Goal: Information Seeking & Learning: Learn about a topic

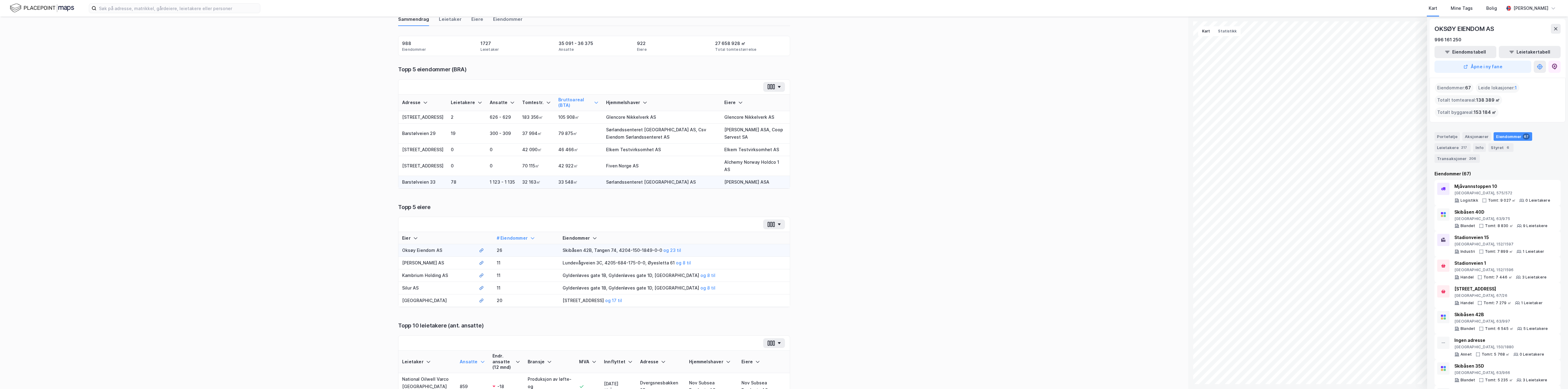
scroll to position [92, 0]
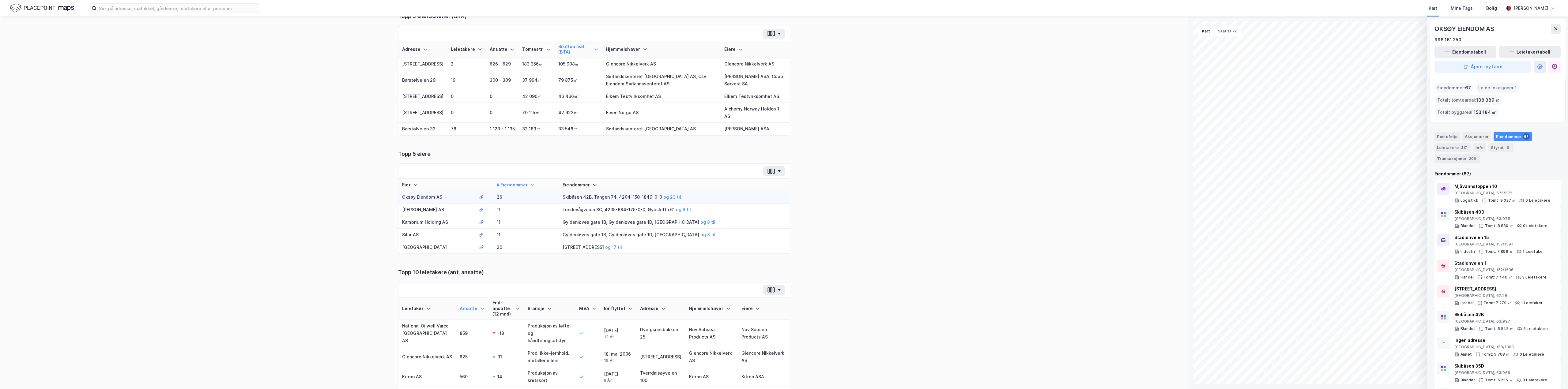
click at [596, 201] on div "Skibåsen 42B, Tangen 74, 4204-150-1849-0-0 og 23 til" at bounding box center [674, 197] width 223 height 7
click at [427, 204] on td "Oksøy Eiendom AS" at bounding box center [437, 197] width 77 height 13
click at [428, 204] on td "Oksøy Eiendom AS" at bounding box center [437, 197] width 77 height 13
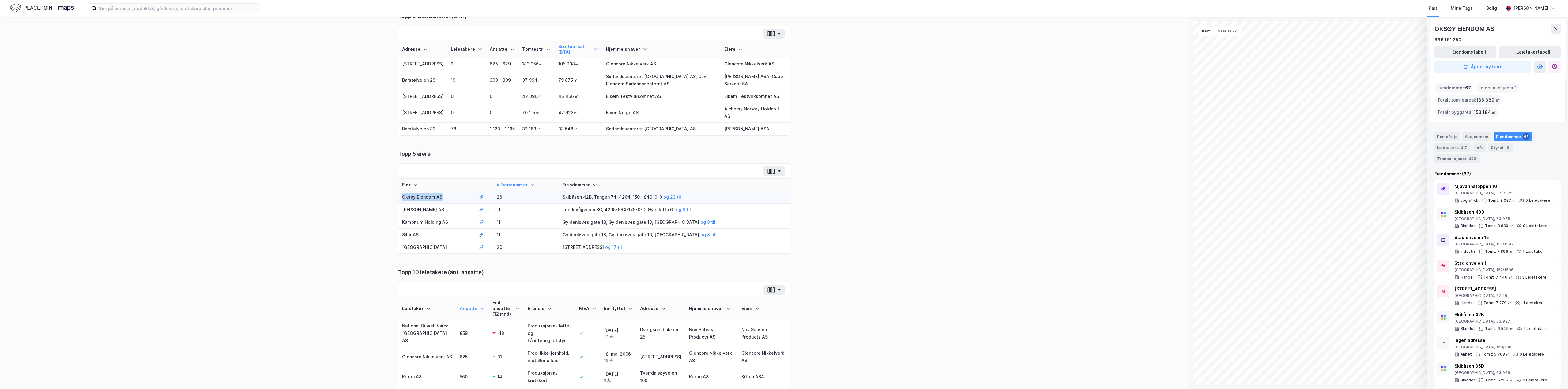
click at [444, 204] on td "Oksøy Eiendom AS" at bounding box center [437, 197] width 77 height 13
drag, startPoint x: 446, startPoint y: 205, endPoint x: 399, endPoint y: 206, distance: 47.0
click at [399, 204] on td "Oksøy Eiendom AS" at bounding box center [437, 197] width 77 height 13
copy td "Oksøy Eiendom AS"
click at [852, 109] on div "Tilbake 988 eiendommer: Sammendrag Sammendrag Leietaker Eiere Eiendommer Eiendo…" at bounding box center [594, 203] width 1188 height 373
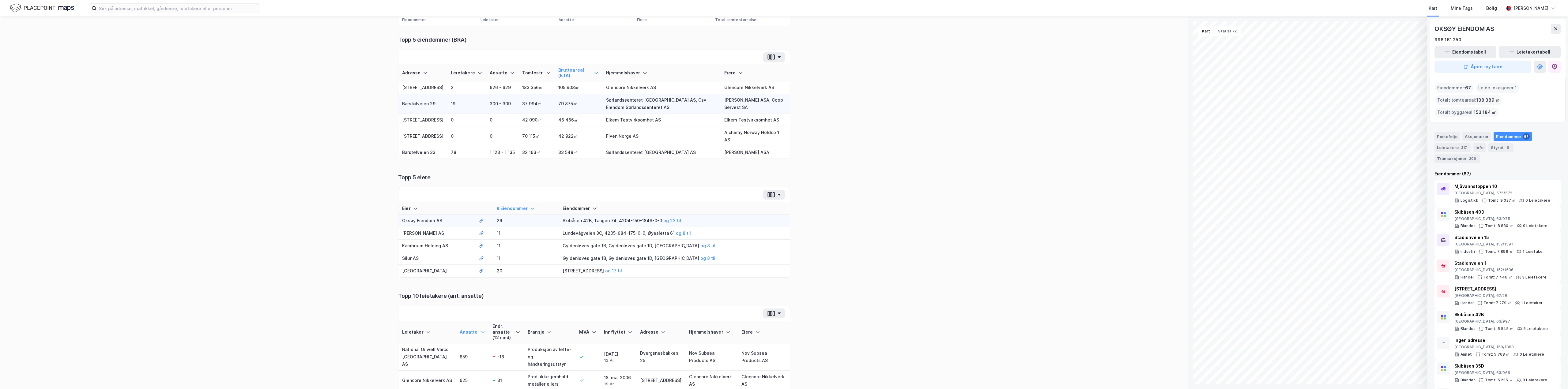
scroll to position [30, 0]
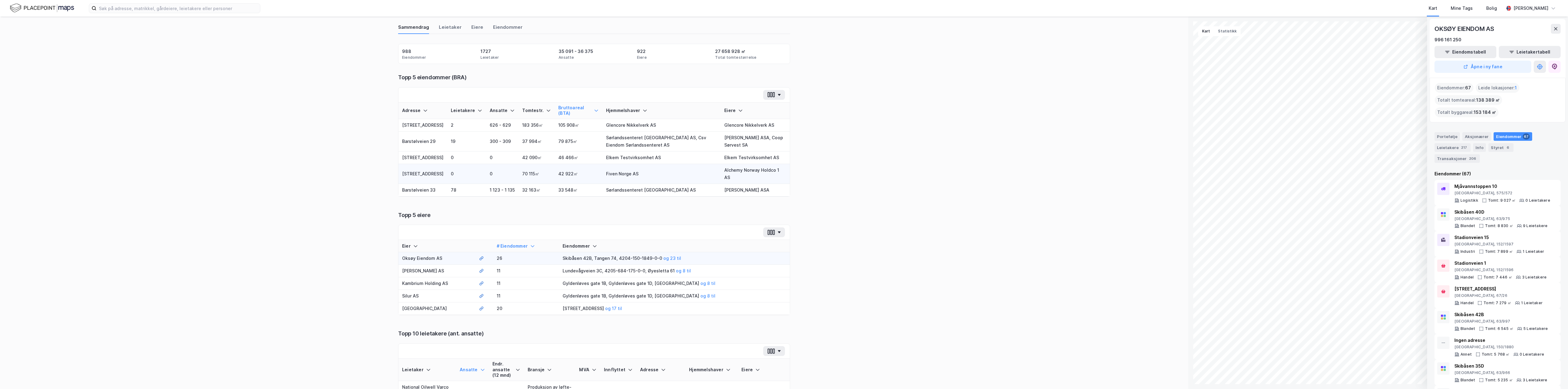
click at [603, 172] on td "Fiven Norge AS" at bounding box center [662, 174] width 118 height 20
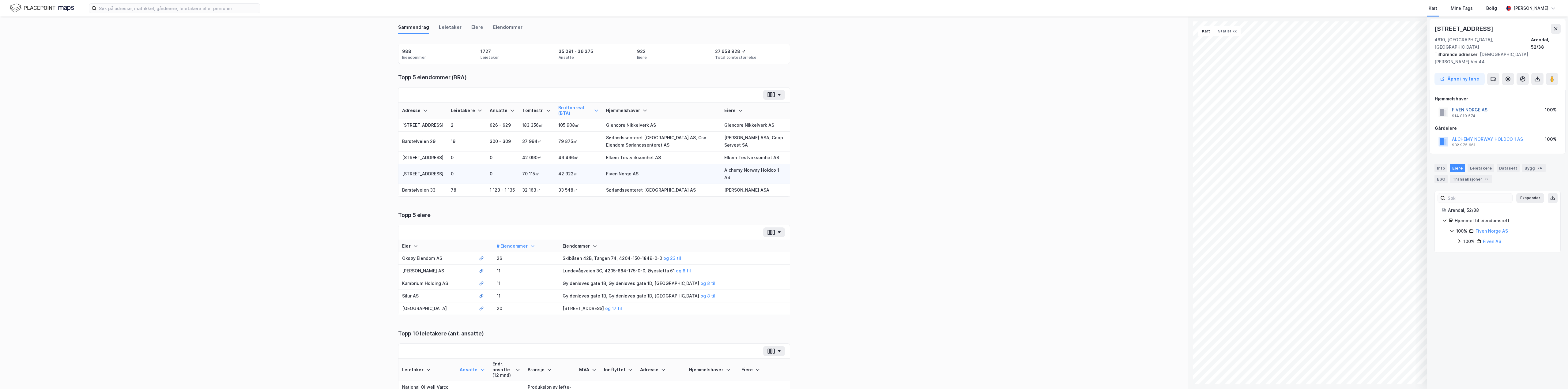
click at [0, 0] on button "FIVEN NORGE AS" at bounding box center [0, 0] width 0 height 0
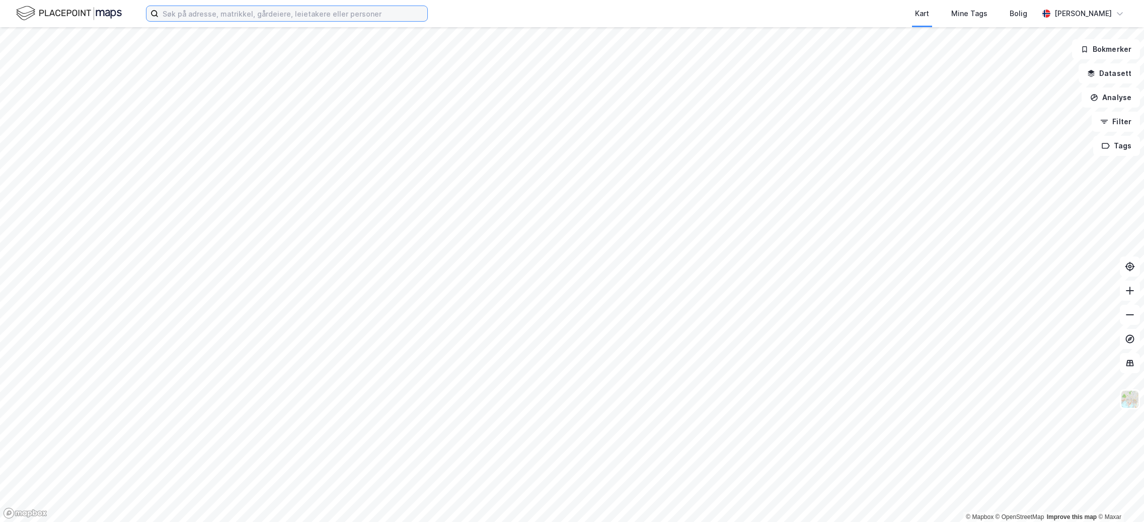
click at [227, 16] on input at bounding box center [292, 13] width 269 height 15
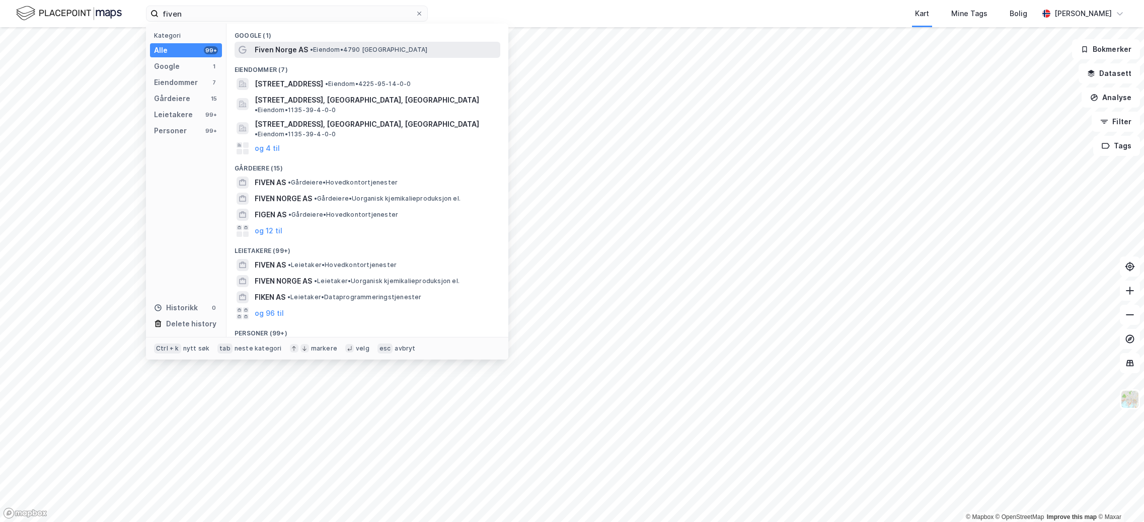
click at [310, 46] on span "•" at bounding box center [311, 50] width 3 height 8
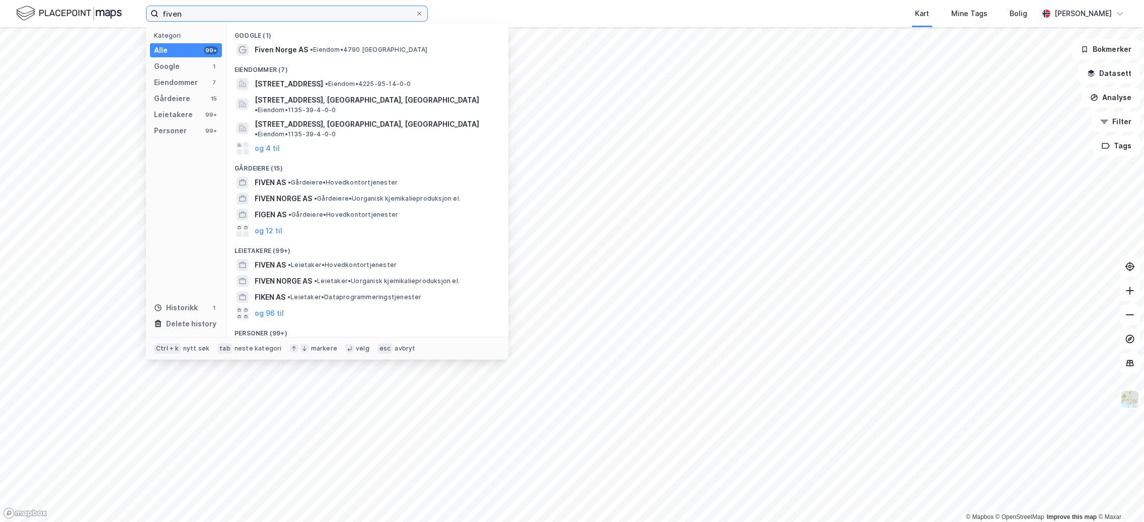
click at [214, 19] on input "fiven" at bounding box center [286, 13] width 257 height 15
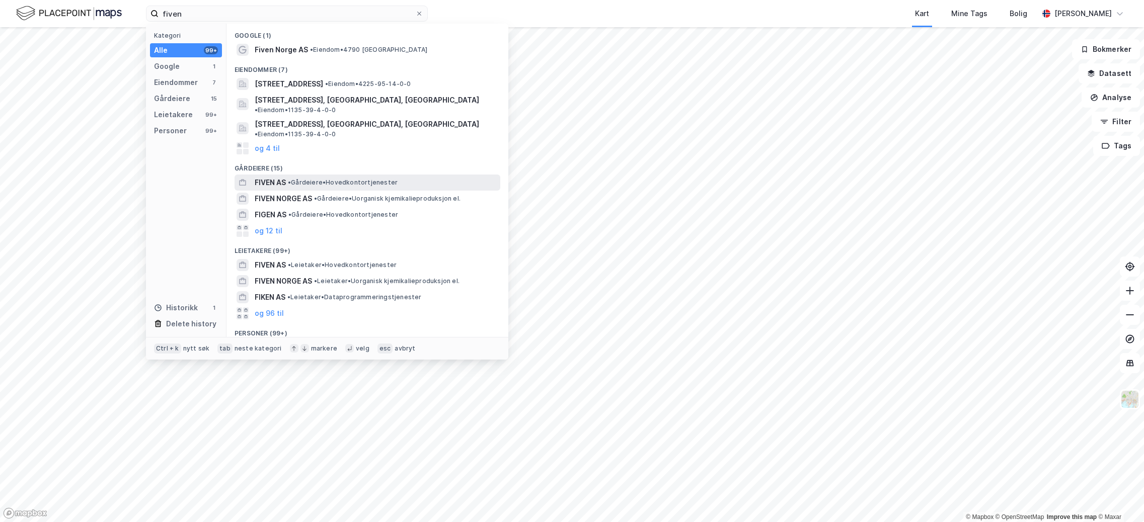
click at [273, 177] on span "FIVEN AS" at bounding box center [270, 183] width 31 height 12
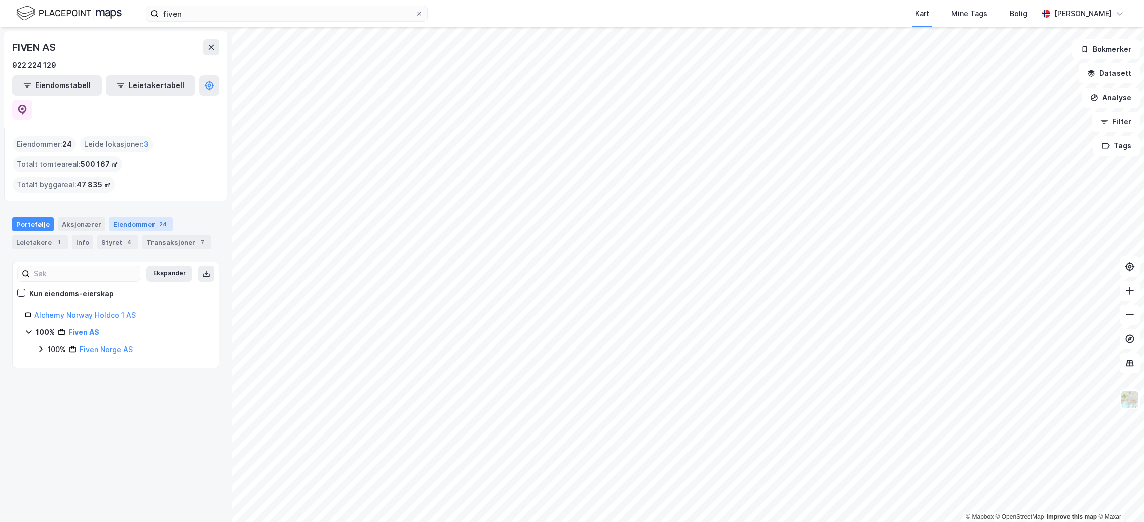
click at [129, 217] on div "Eiendommer 24" at bounding box center [140, 224] width 63 height 14
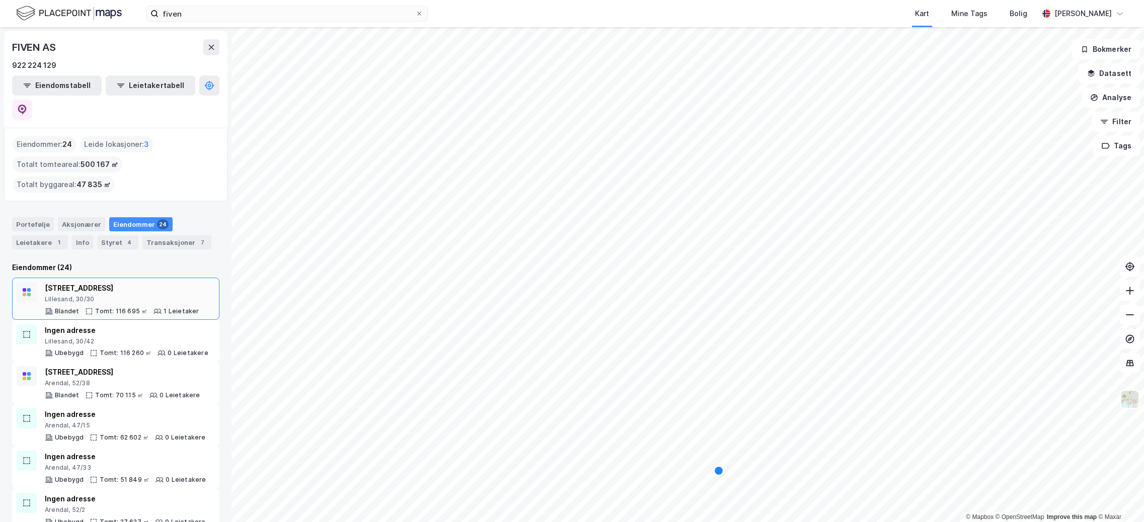
click at [91, 282] on div "[STREET_ADDRESS]" at bounding box center [122, 288] width 154 height 12
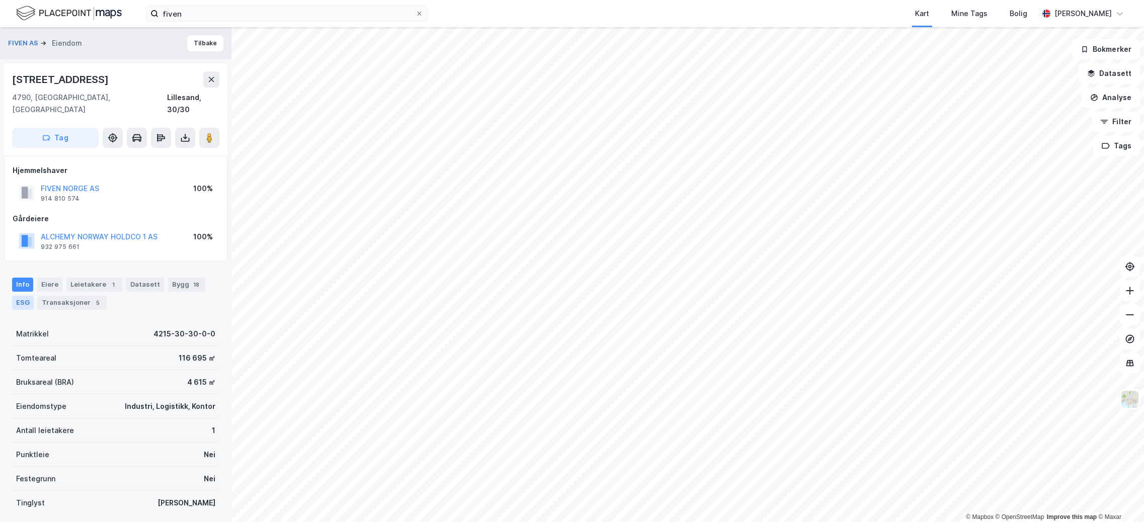
click at [32, 296] on div "ESG" at bounding box center [23, 303] width 22 height 14
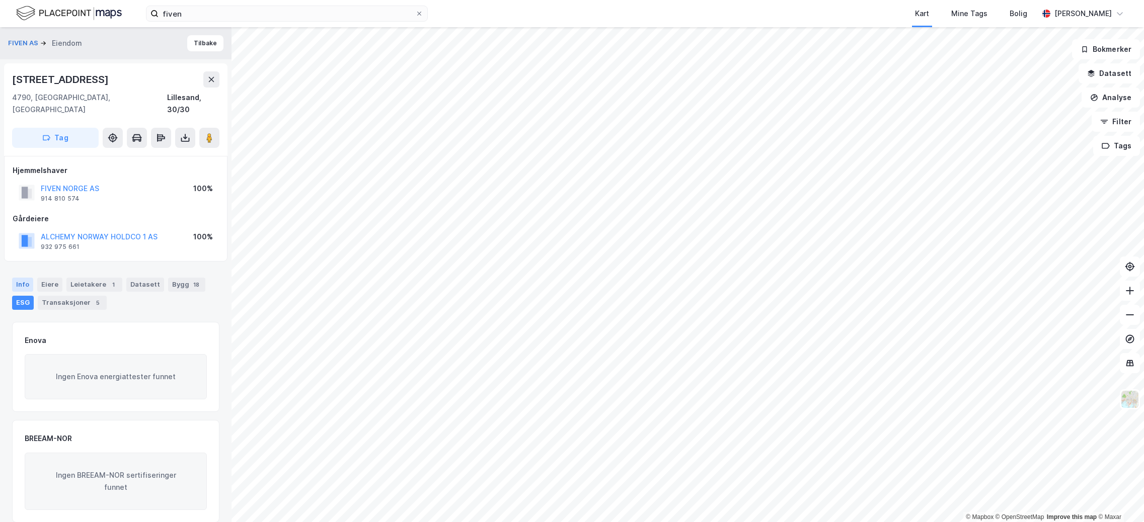
click at [28, 278] on div "Info" at bounding box center [22, 285] width 21 height 14
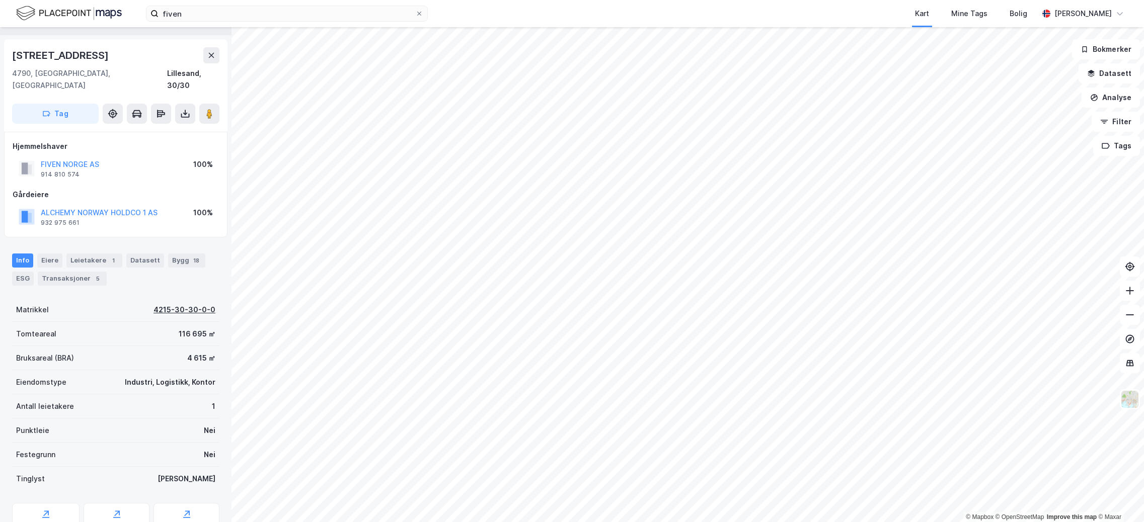
scroll to position [8, 0]
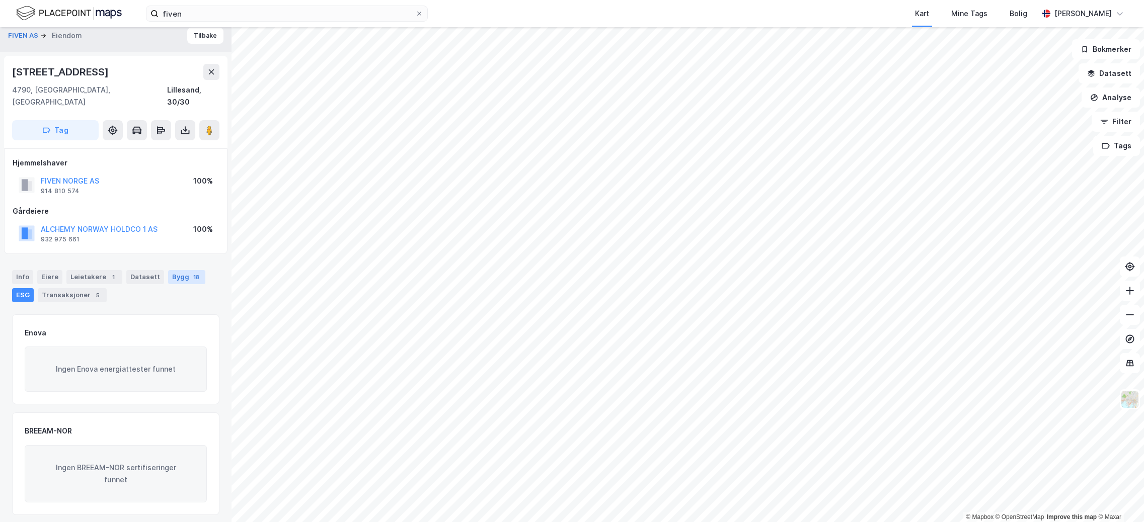
click at [173, 270] on div "Bygg 18" at bounding box center [186, 277] width 37 height 14
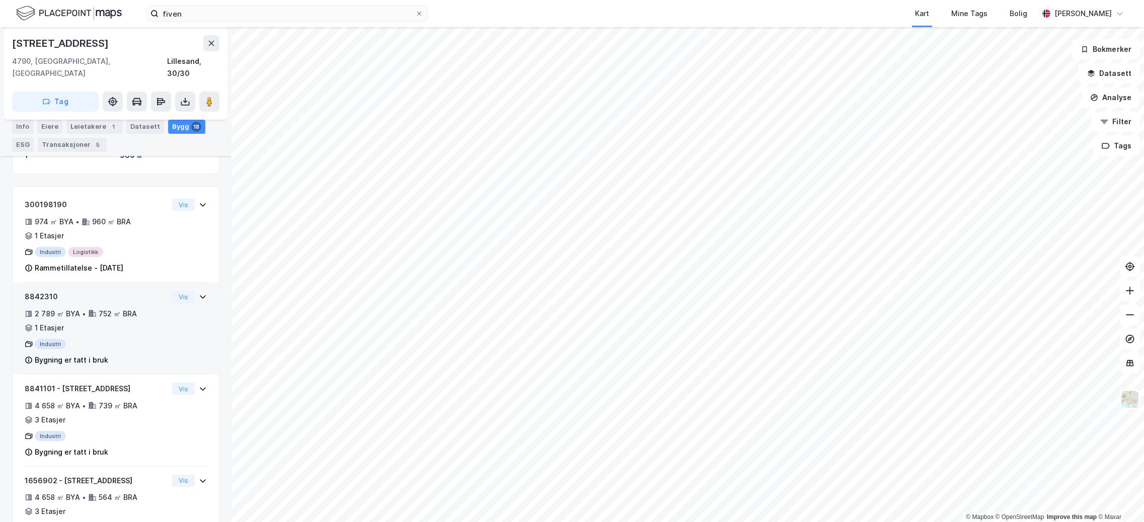
scroll to position [302, 0]
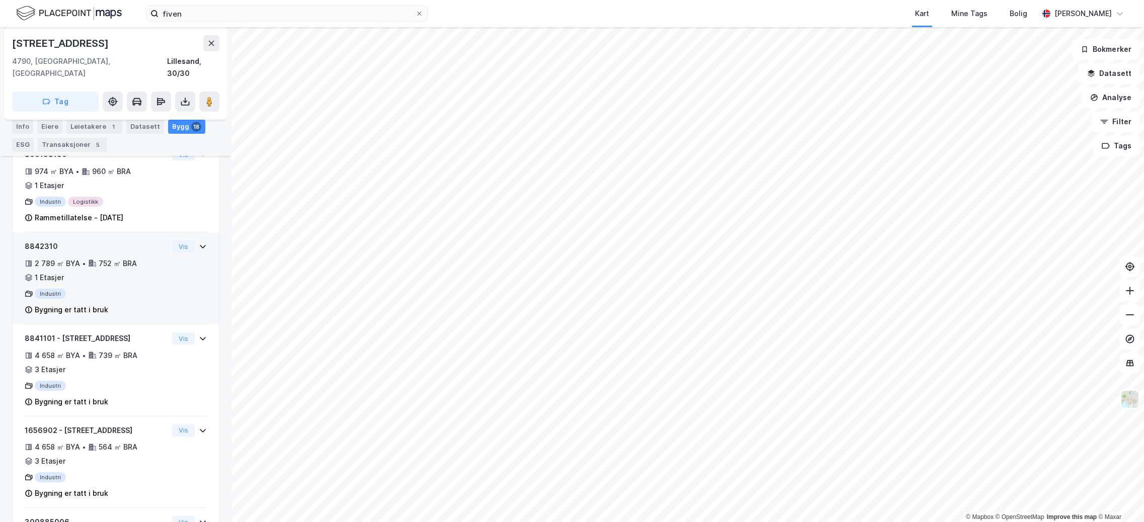
click at [161, 259] on div "8842310 2 789 ㎡ BYA • 752 ㎡ BRA • 1 Etasjer Industri Bygning er tatt i bruk Vis" at bounding box center [116, 282] width 182 height 84
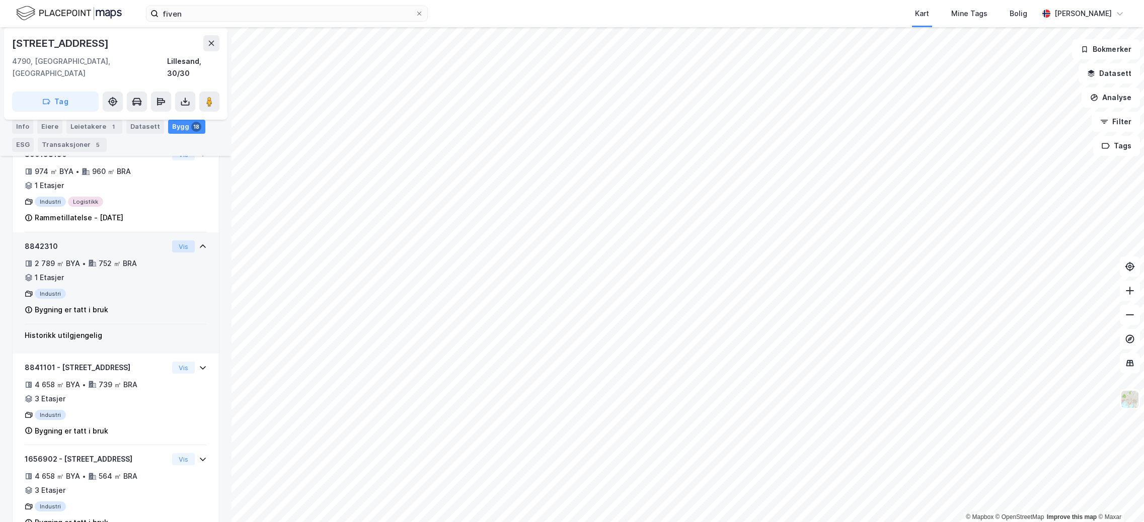
click at [177, 240] on button "Vis" at bounding box center [183, 246] width 23 height 12
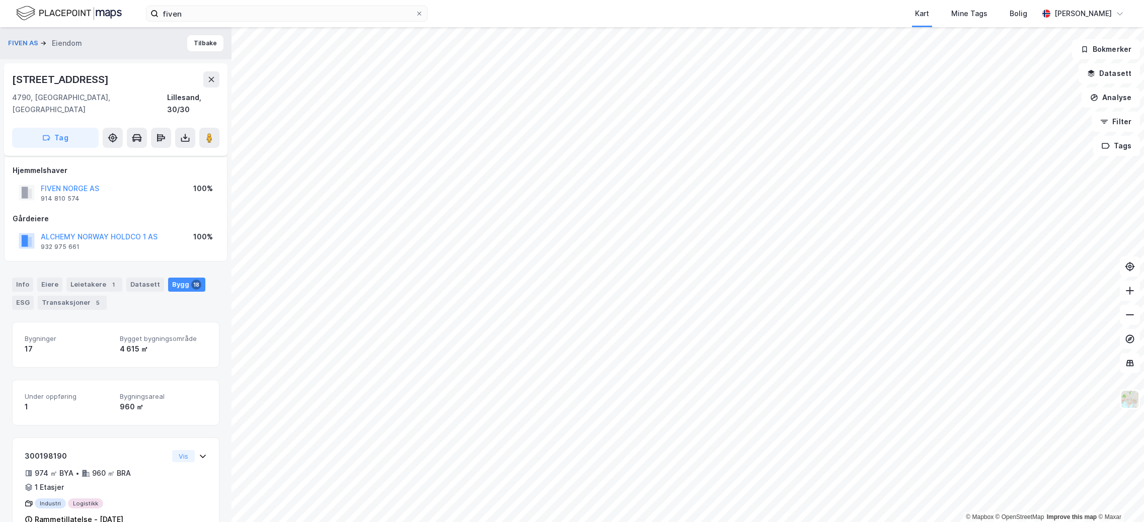
scroll to position [302, 0]
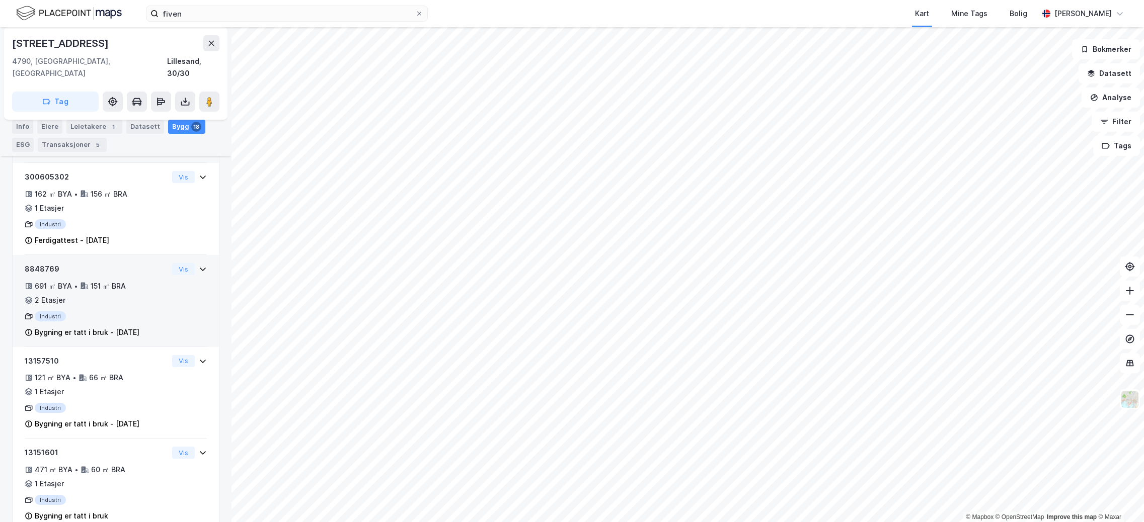
scroll to position [1409, 0]
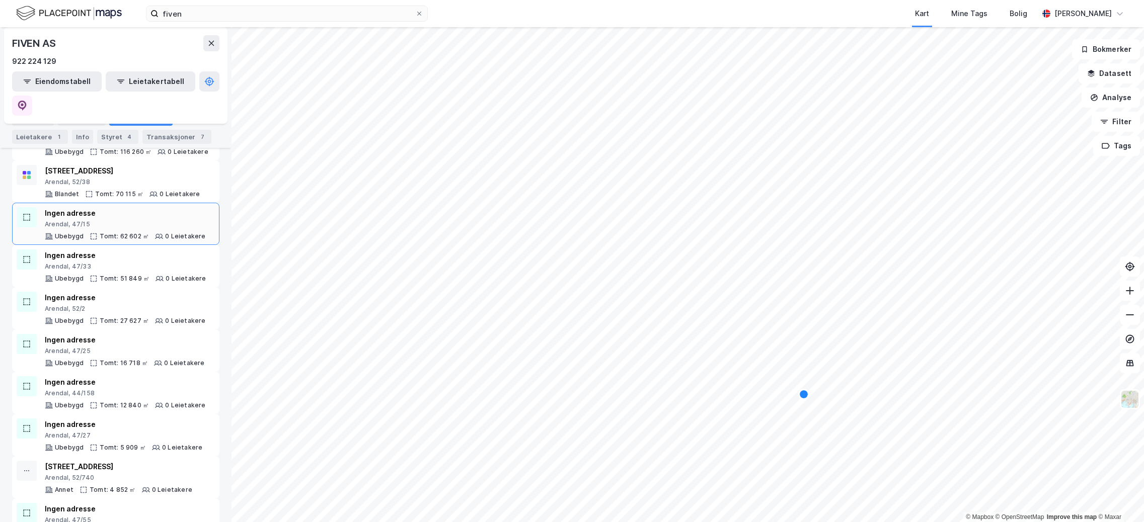
scroll to position [101, 0]
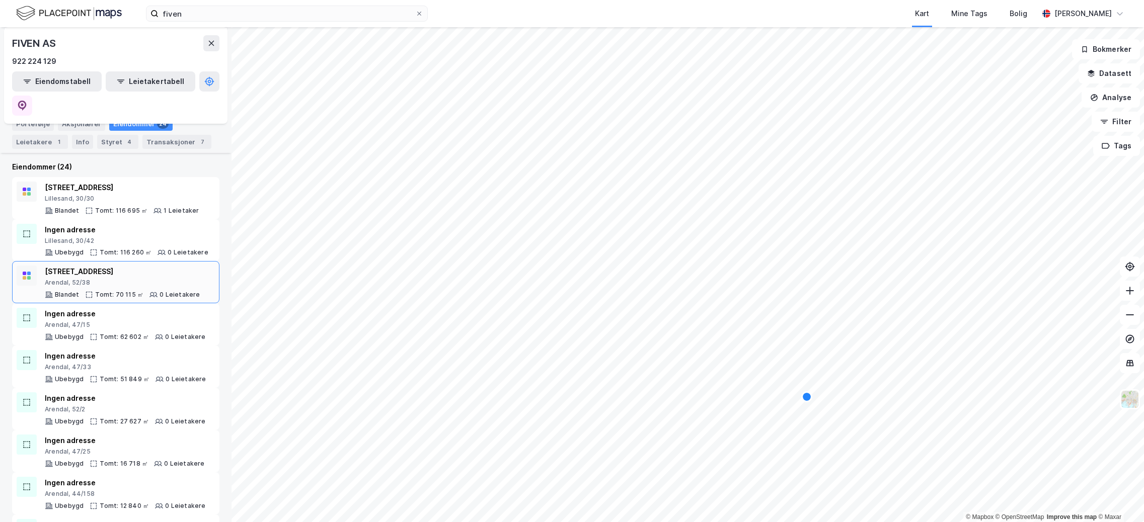
click at [127, 266] on div "[STREET_ADDRESS]" at bounding box center [122, 272] width 155 height 12
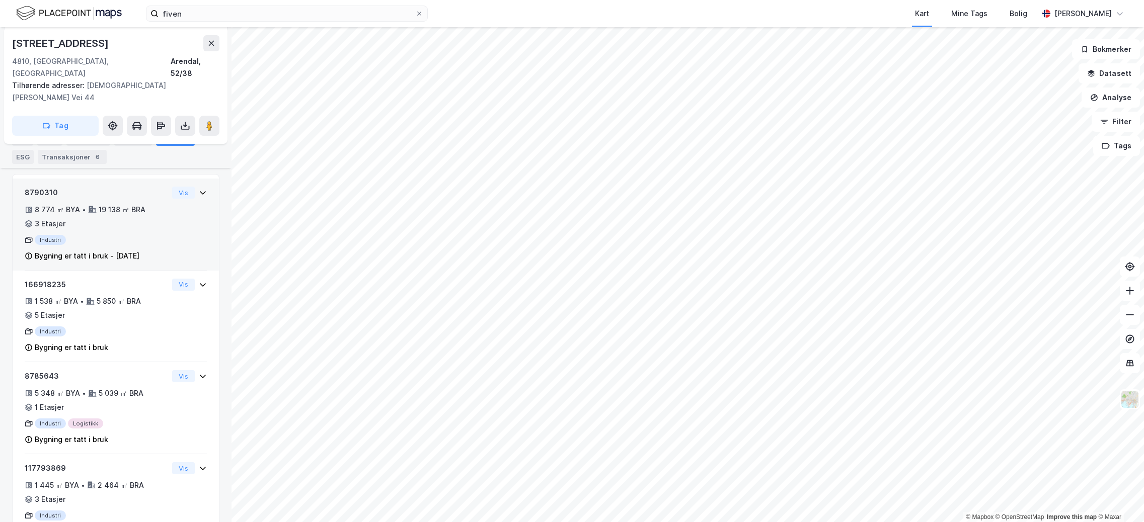
scroll to position [173, 0]
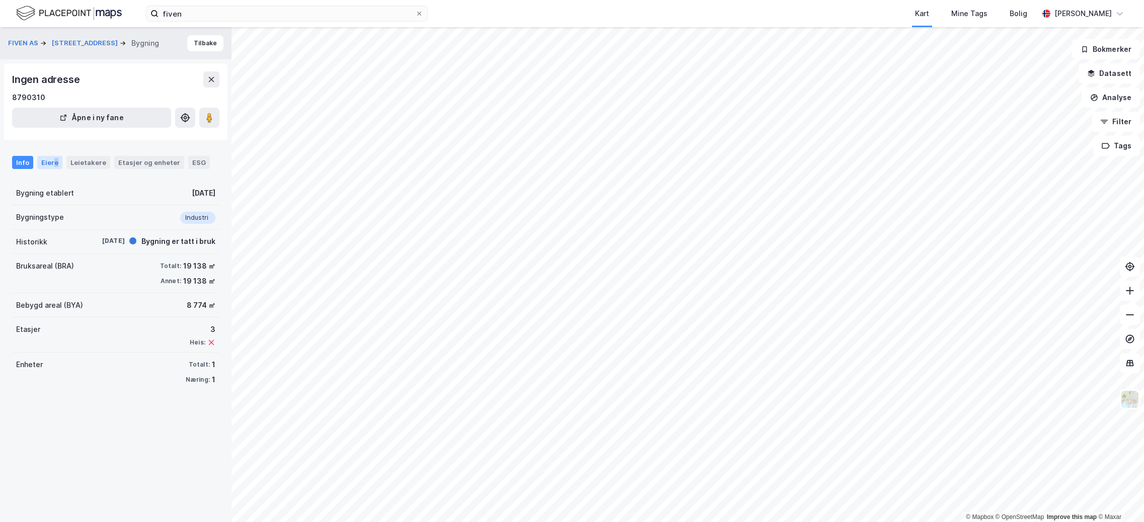
click at [52, 163] on div "Eiere" at bounding box center [49, 162] width 25 height 13
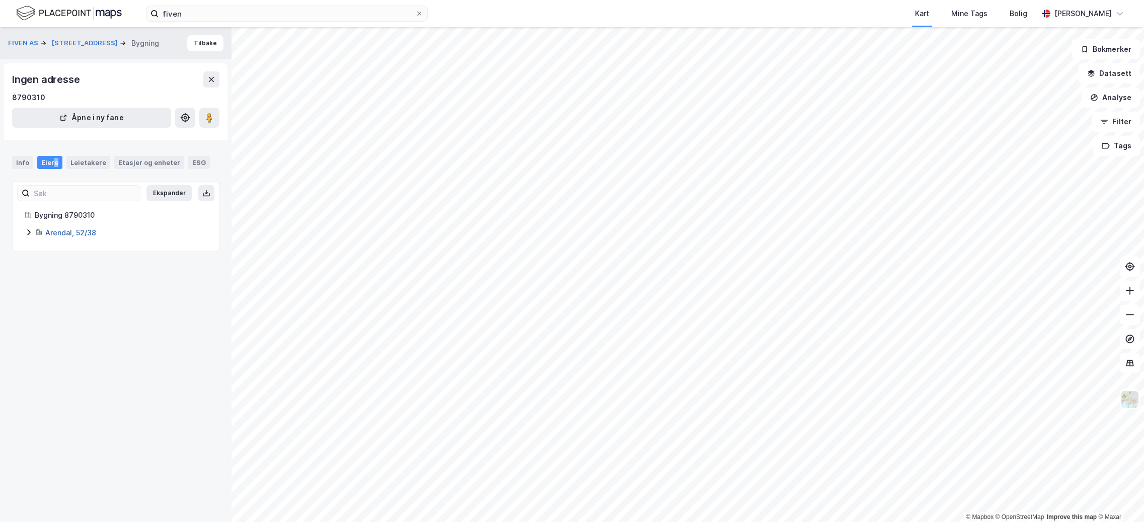
click at [63, 234] on link "Arendal, 52/38" at bounding box center [70, 232] width 51 height 9
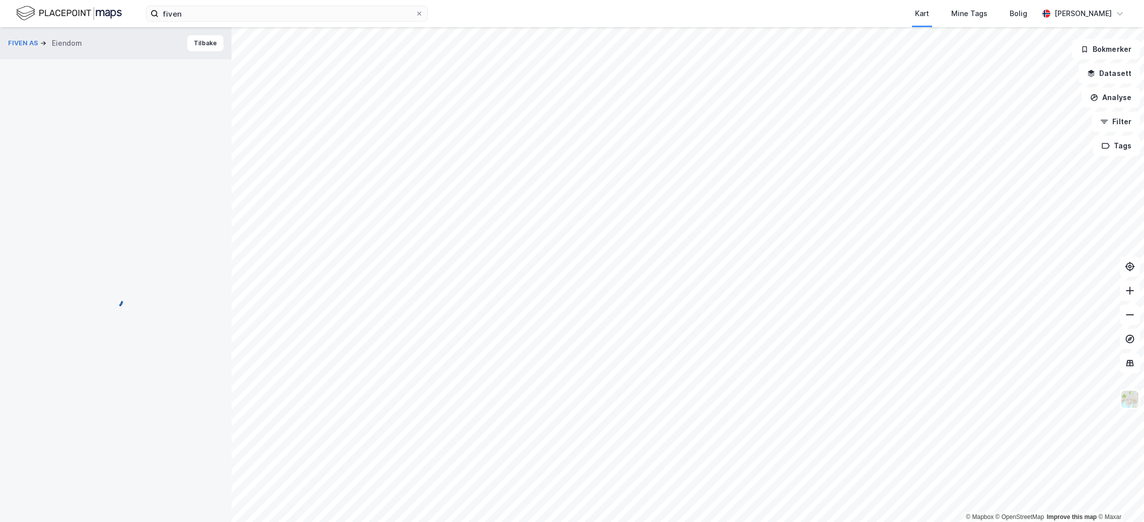
scroll to position [134, 0]
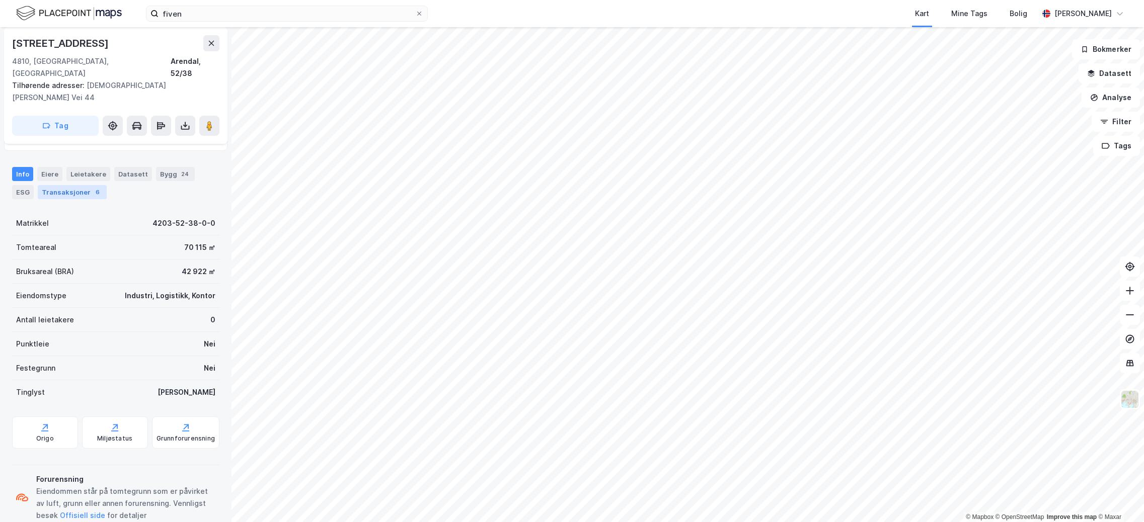
click at [64, 185] on div "Transaksjoner 6" at bounding box center [72, 192] width 69 height 14
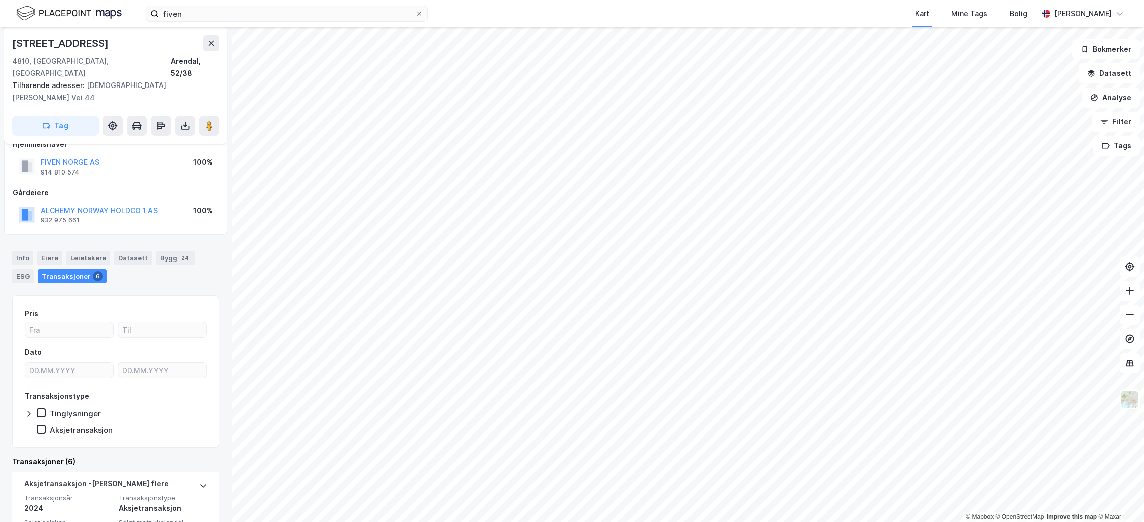
scroll to position [151, 0]
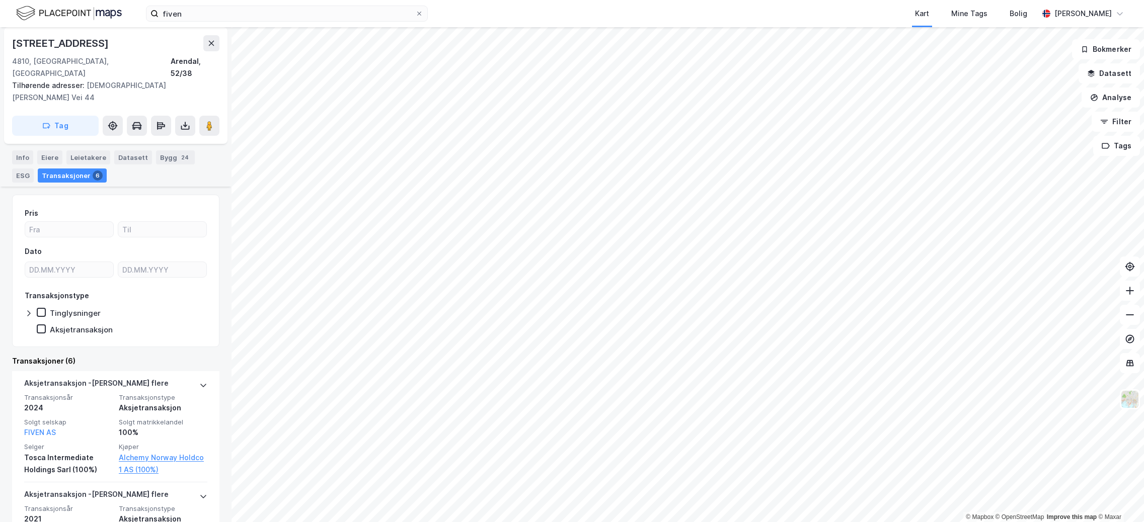
click at [223, 5] on div "fiven Kart Mine Tags Bolig Brage Pedersen" at bounding box center [572, 13] width 1144 height 27
click at [218, 13] on input "fiven" at bounding box center [286, 13] width 257 height 15
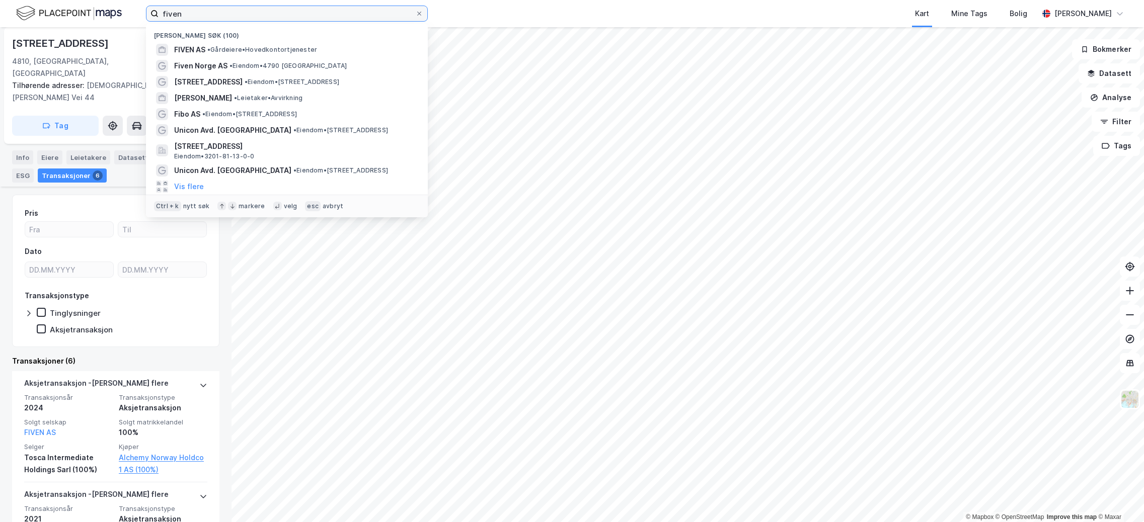
click at [131, 15] on div "fiven Nylige søk (100) FIVEN AS • Gårdeiere • Hovedkontortjenester Fiven Norge …" at bounding box center [572, 13] width 1144 height 27
paste input "Apotekergata 10 0180 Oslo"
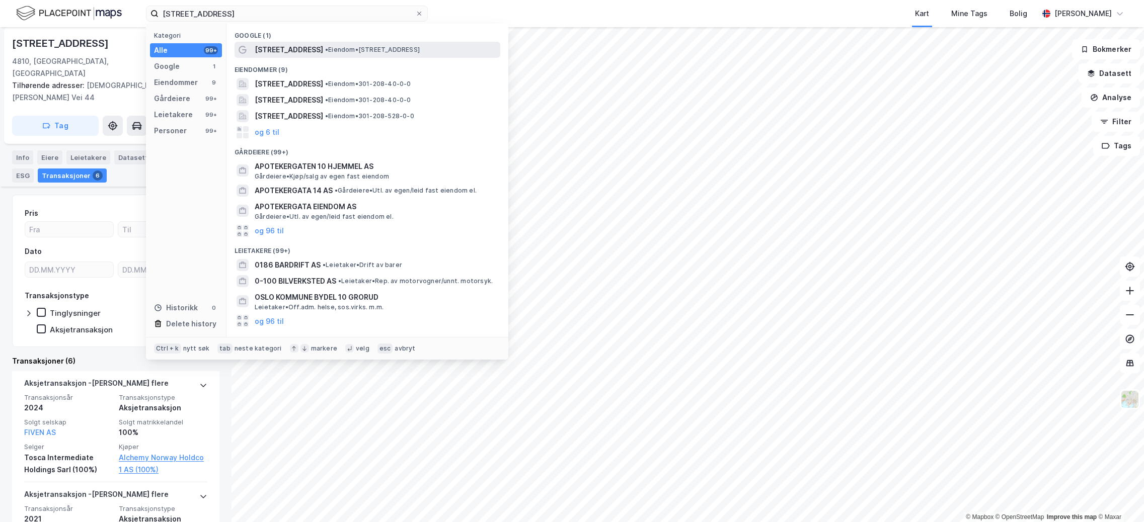
click at [306, 46] on span "Apotekergata 10" at bounding box center [289, 50] width 68 height 12
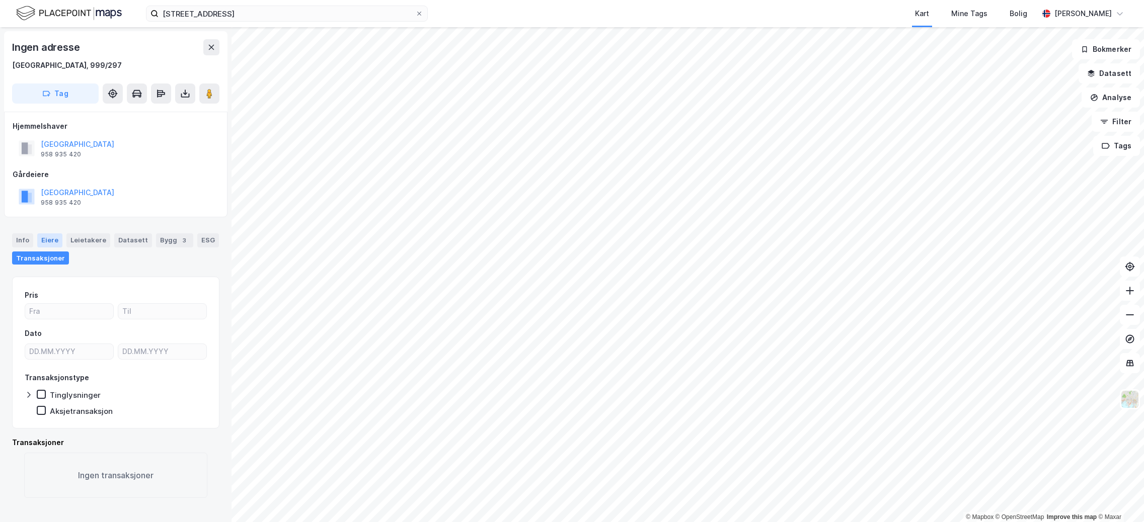
click at [45, 238] on div "Eiere" at bounding box center [49, 240] width 25 height 14
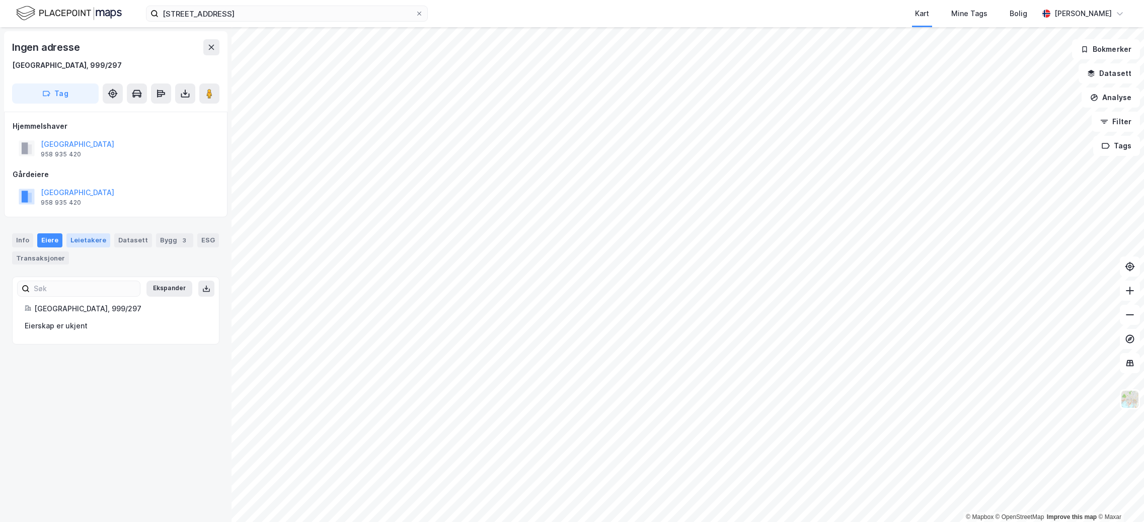
click at [84, 242] on div "Leietakere" at bounding box center [88, 240] width 44 height 14
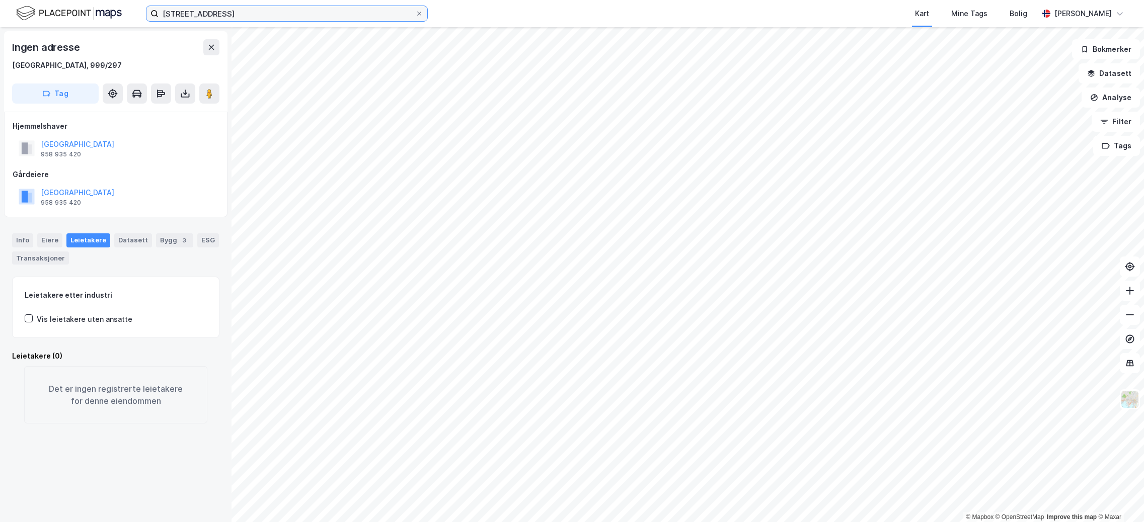
click at [284, 15] on input "Apotekergata 10 0180 Oslo" at bounding box center [286, 13] width 257 height 15
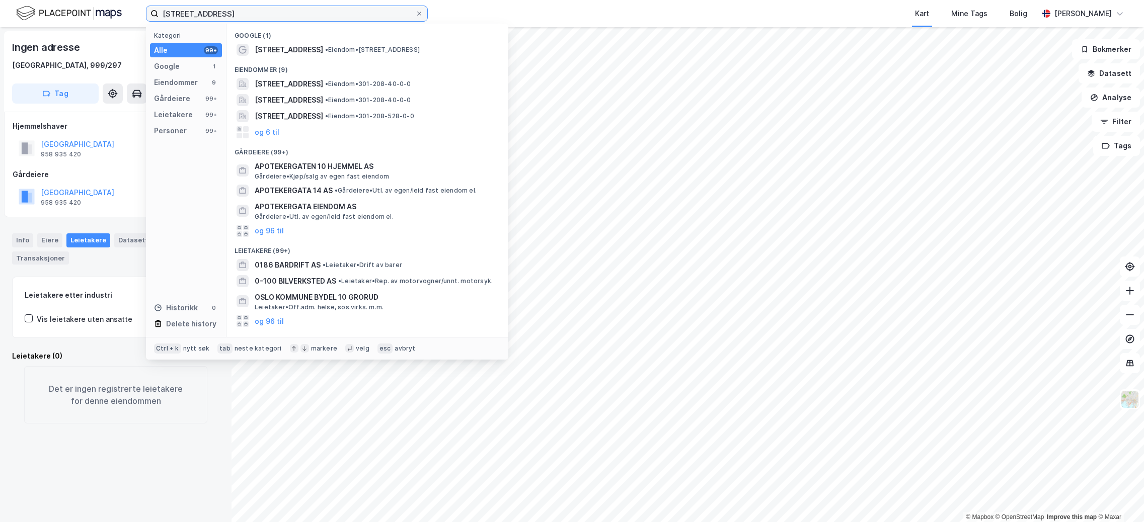
drag, startPoint x: 284, startPoint y: 15, endPoint x: 230, endPoint y: 15, distance: 53.3
click at [230, 15] on input "Apotekergata 10 0180 Oslo" at bounding box center [286, 13] width 257 height 15
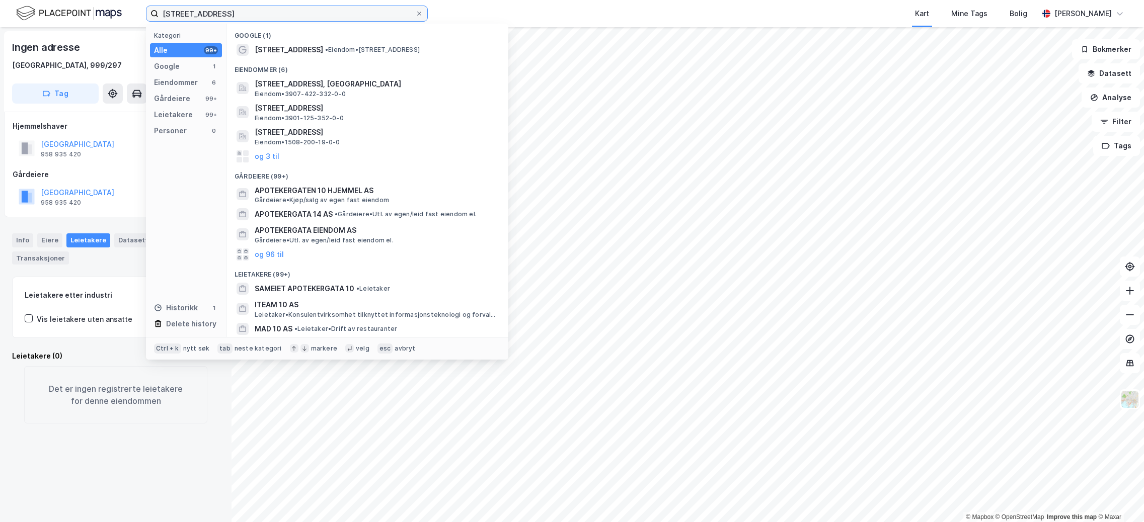
click at [279, 9] on input "Apotekergata 10" at bounding box center [286, 13] width 257 height 15
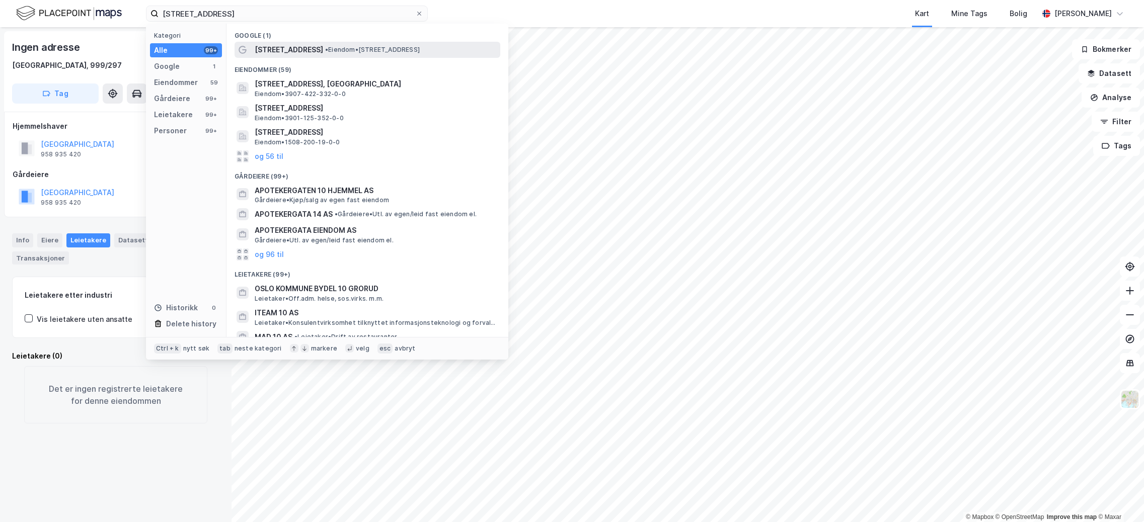
click at [281, 46] on span "Apotekergata 10" at bounding box center [289, 50] width 68 height 12
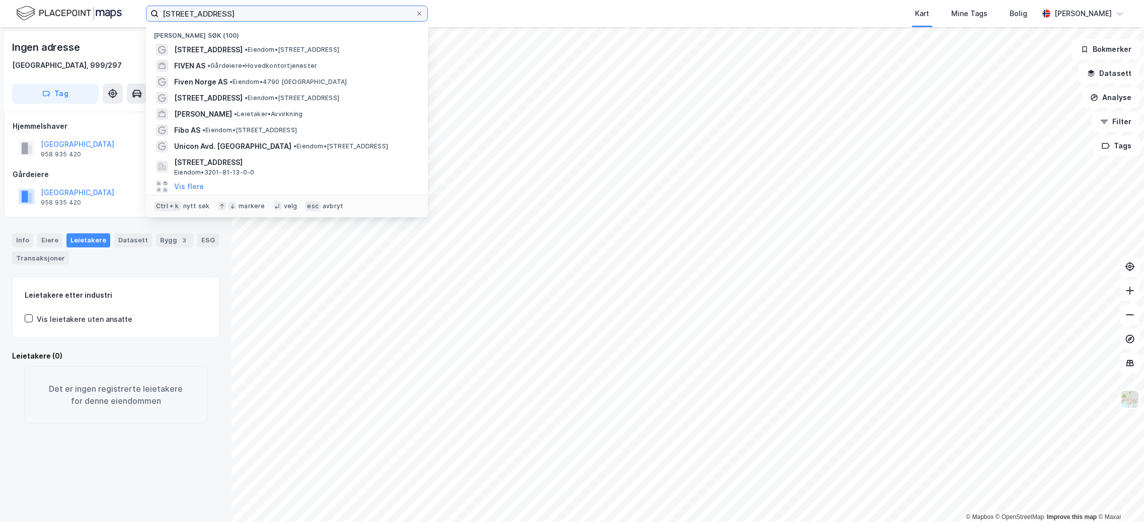
drag, startPoint x: 266, startPoint y: 16, endPoint x: 122, endPoint y: 14, distance: 143.9
click at [122, 14] on div "Apotekergata 10, oslo Nylige søk (100) Apotekergata 10 • Eiendom • Apotekergata…" at bounding box center [572, 13] width 1144 height 27
paste input "Fiven ASA"
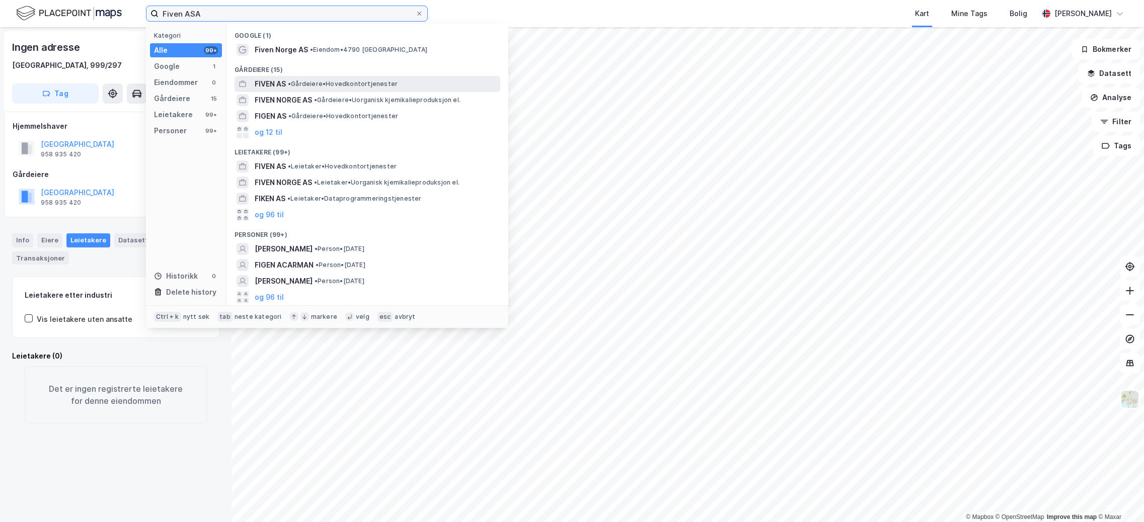
type input "Fiven ASA"
click at [378, 83] on span "• Gårdeiere • Hovedkontortjenester" at bounding box center [343, 84] width 110 height 8
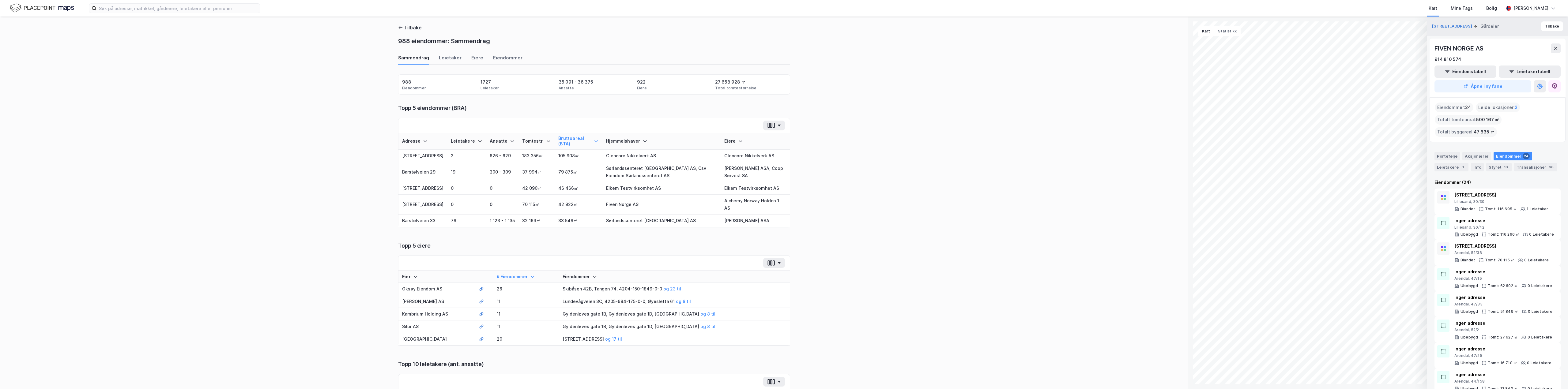
scroll to position [30, 0]
